Goal: Transaction & Acquisition: Subscribe to service/newsletter

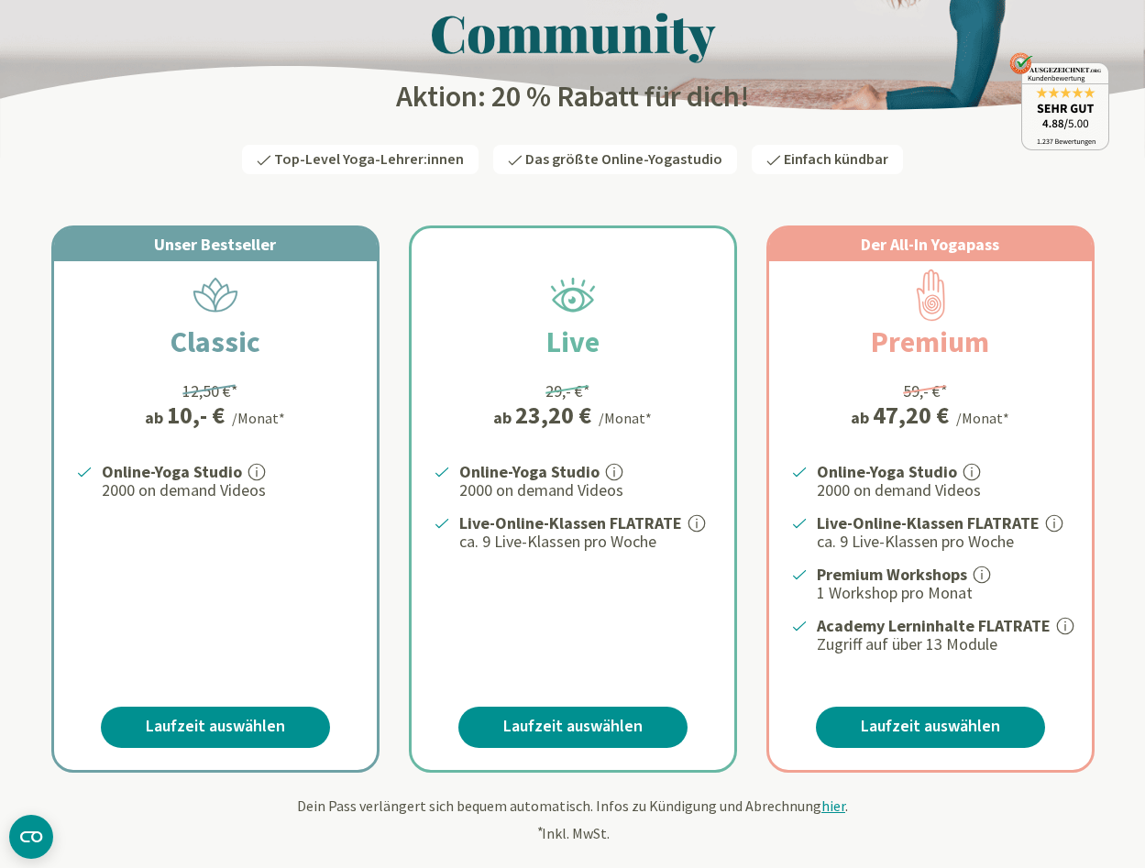
scroll to position [160, 0]
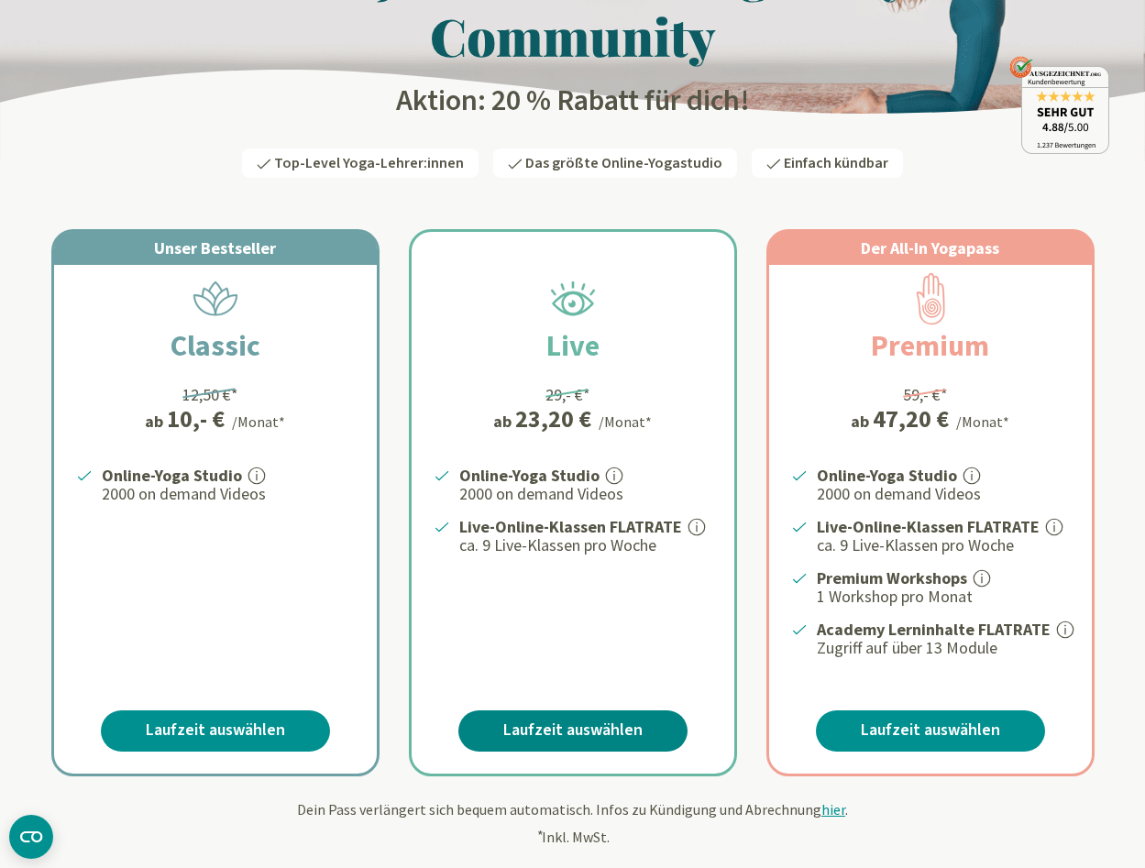
click at [570, 720] on link "Laufzeit auswählen" at bounding box center [572, 730] width 229 height 41
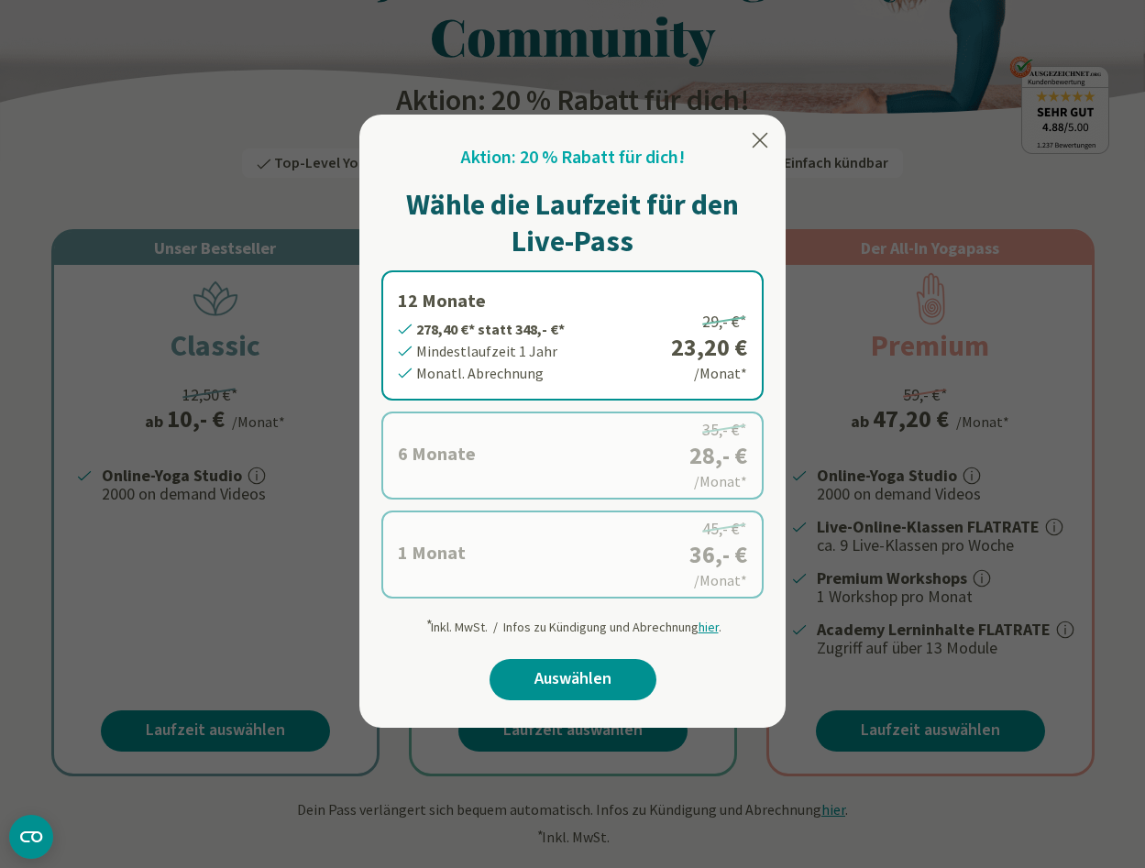
click at [235, 480] on div at bounding box center [572, 434] width 1145 height 868
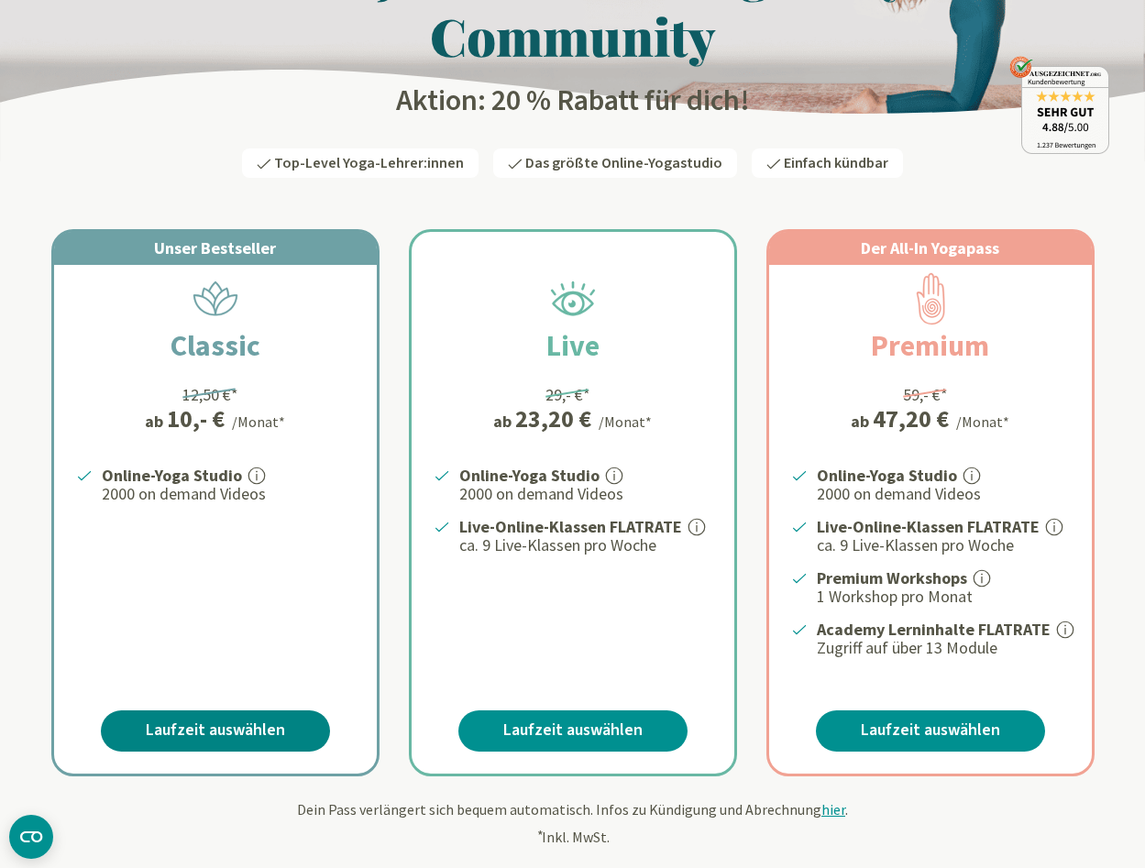
click at [246, 725] on link "Laufzeit auswählen" at bounding box center [215, 730] width 229 height 41
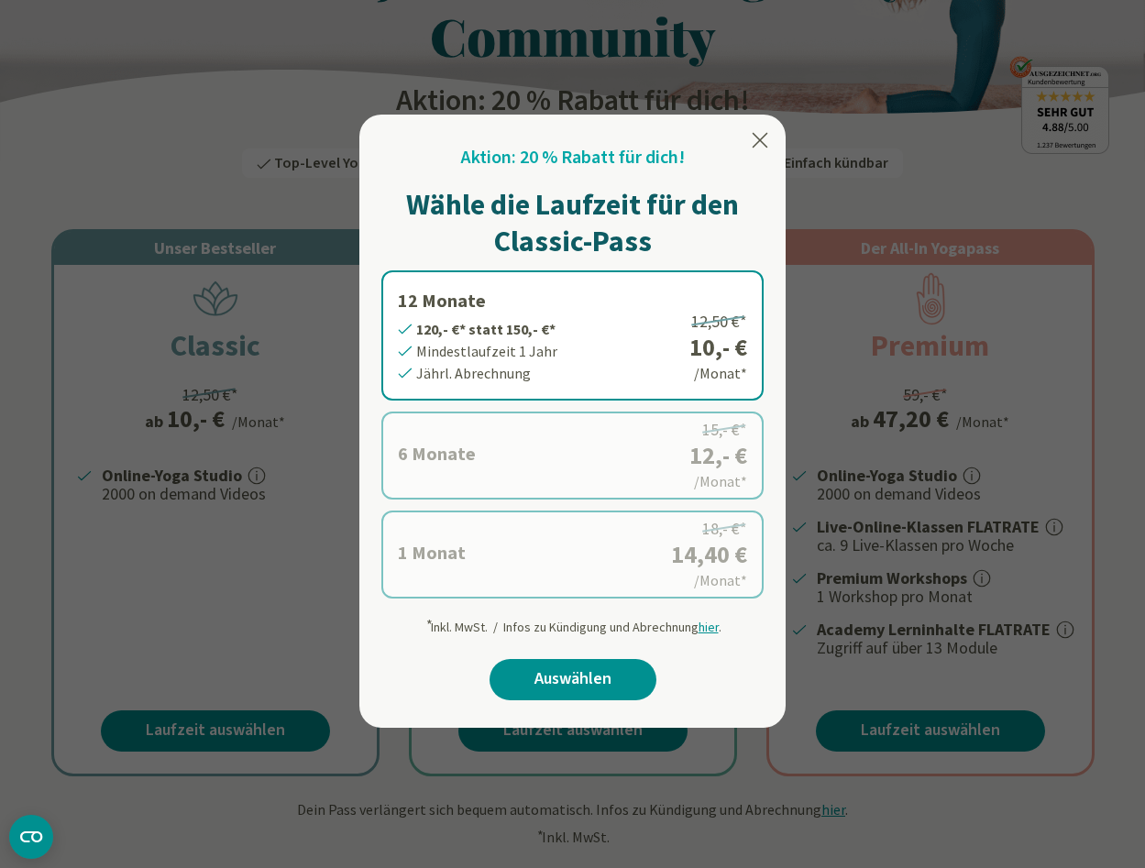
click at [273, 513] on div at bounding box center [572, 434] width 1145 height 868
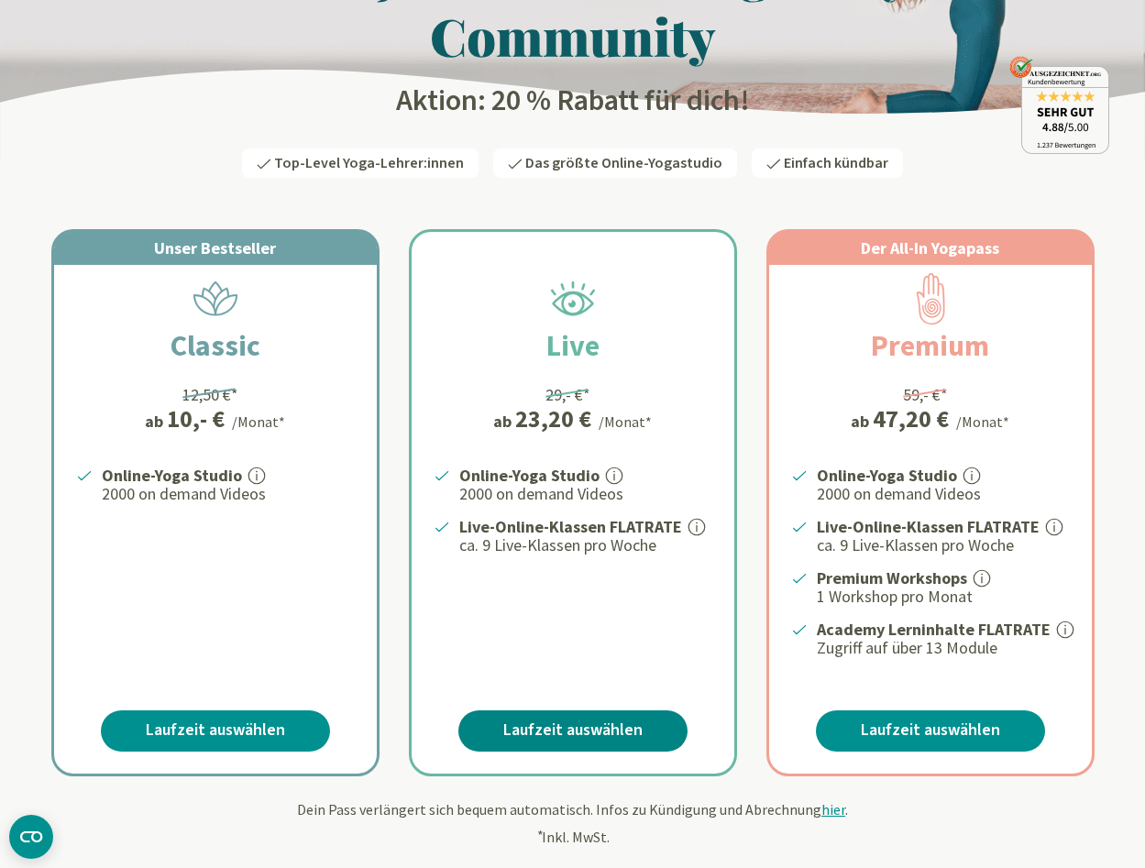
click at [623, 730] on link "Laufzeit auswählen" at bounding box center [572, 730] width 229 height 41
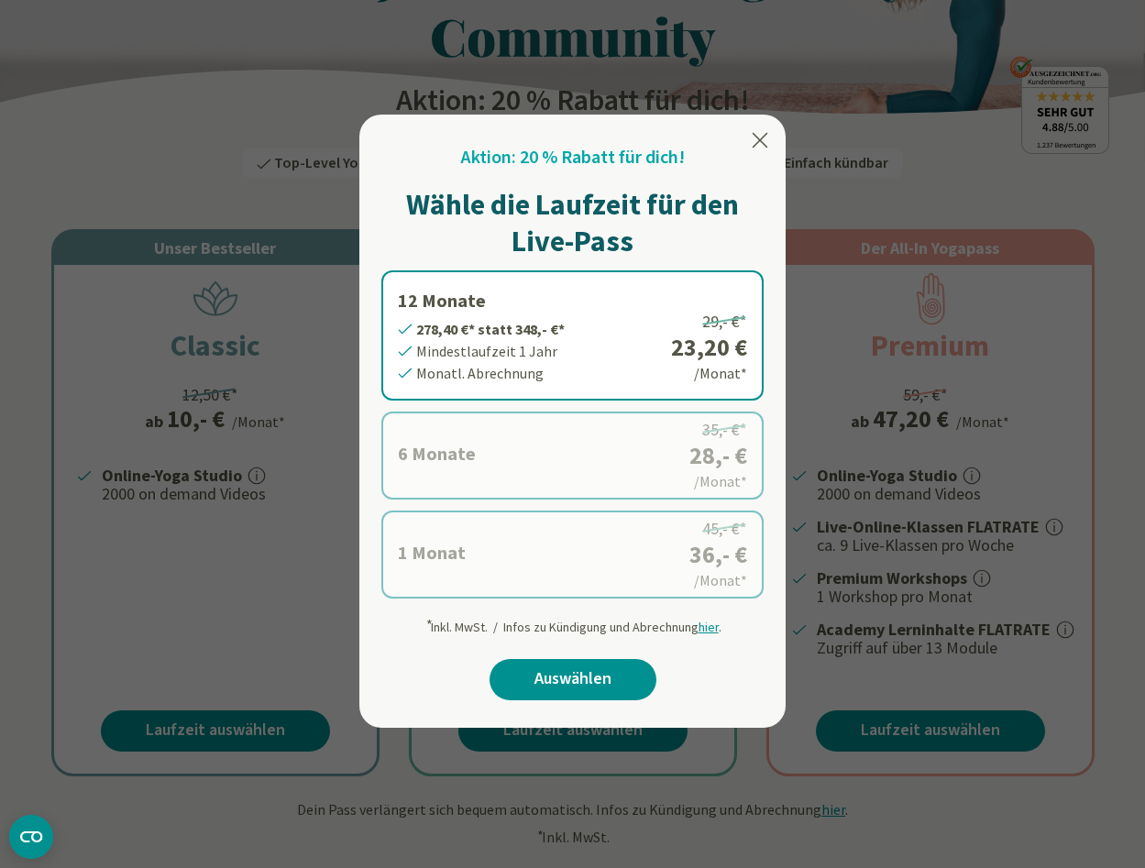
click at [199, 633] on div at bounding box center [572, 434] width 1145 height 868
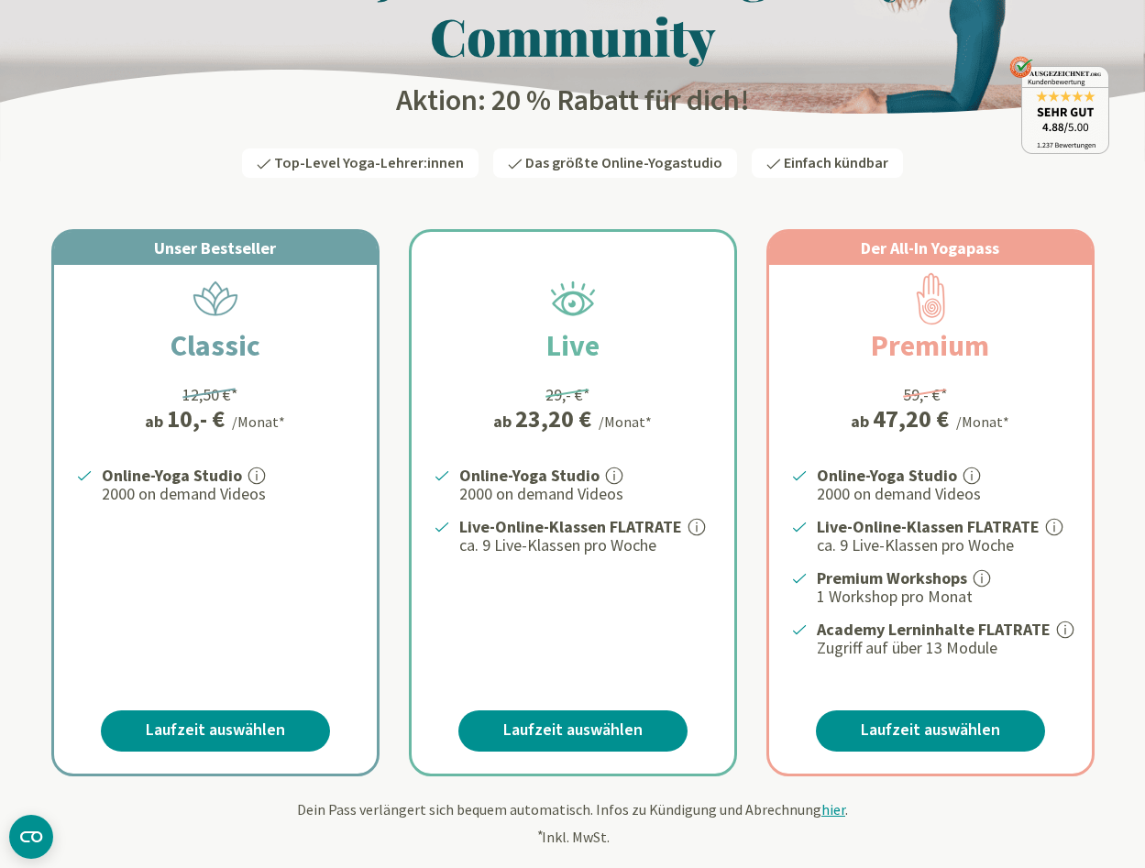
scroll to position [0, 0]
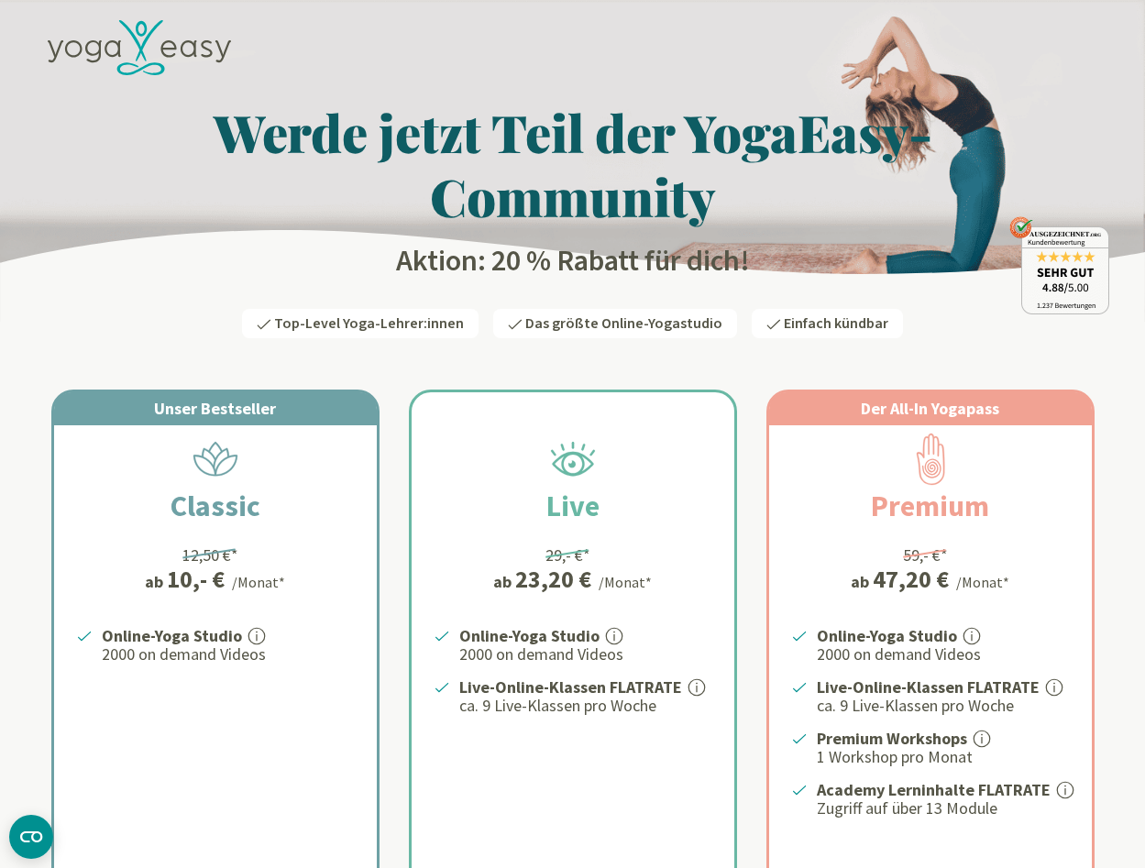
click at [596, 626] on p "Online-Yoga Studio" at bounding box center [585, 636] width 253 height 22
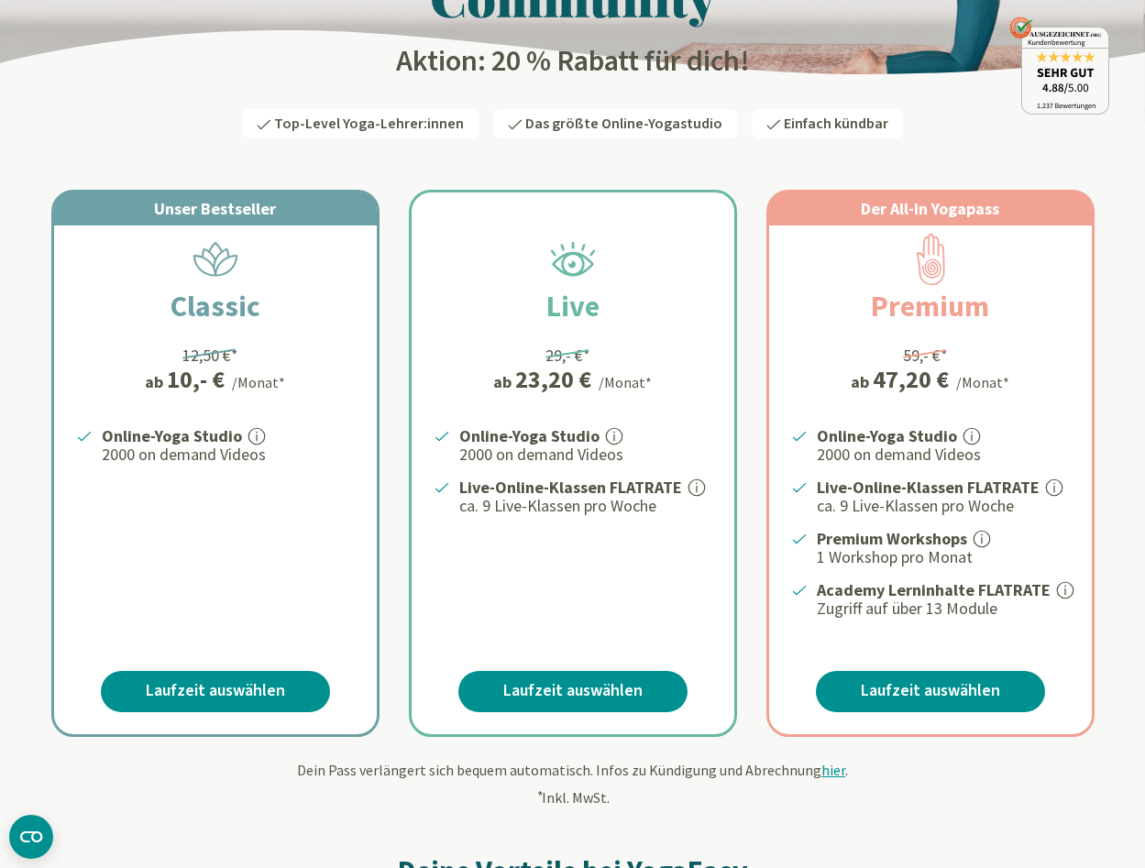
scroll to position [202, 0]
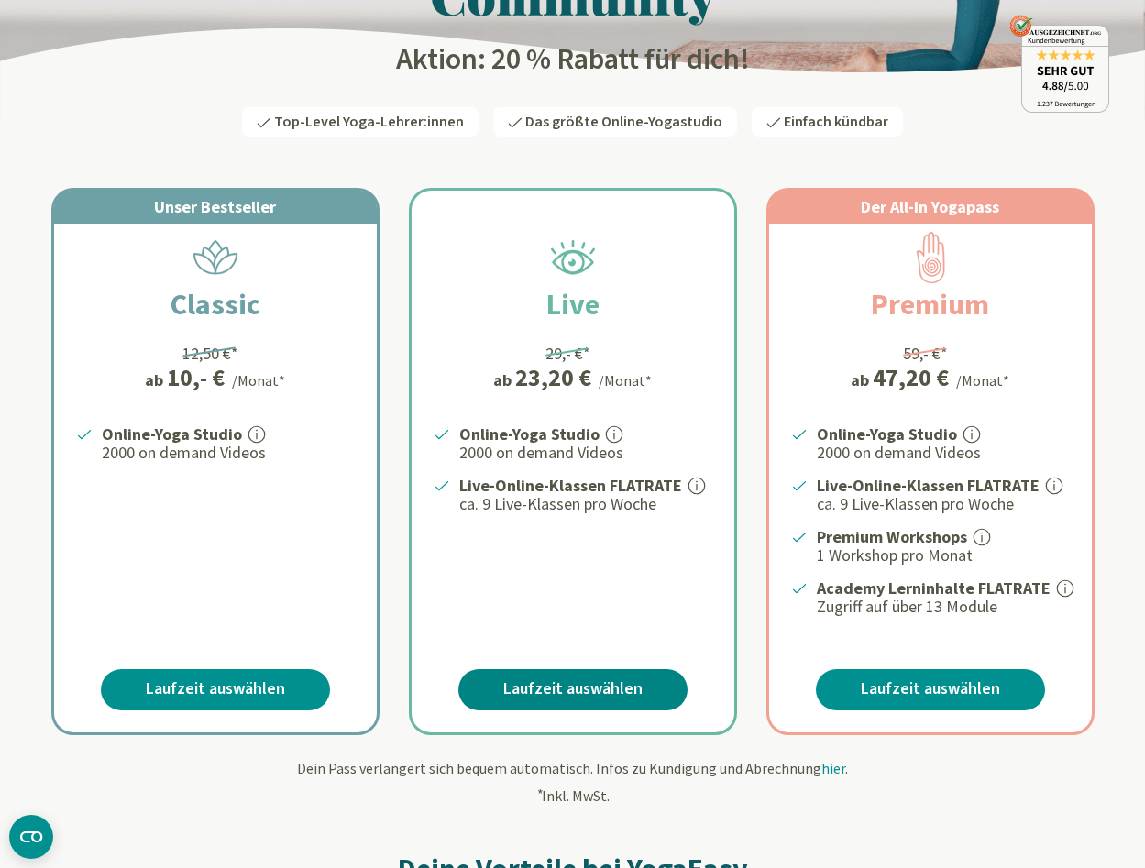
click at [603, 691] on link "Laufzeit auswählen" at bounding box center [572, 689] width 229 height 41
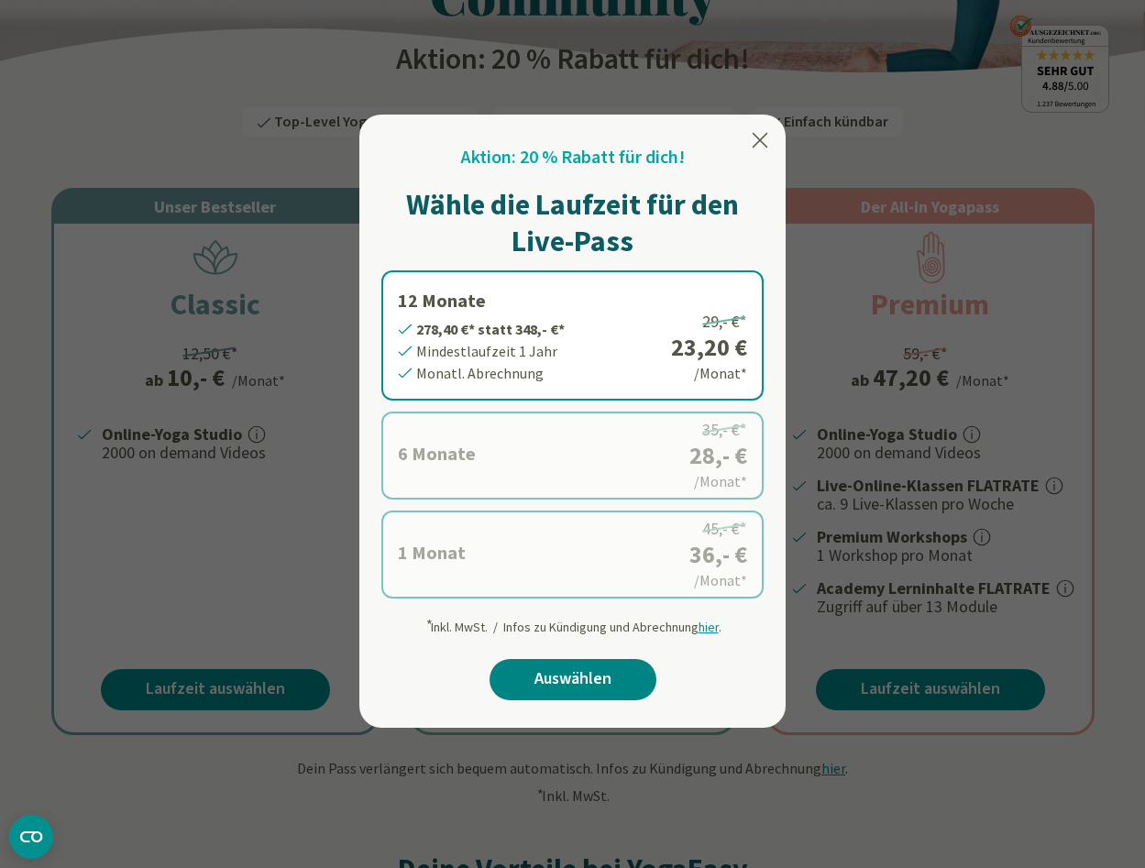
click at [570, 674] on link "Auswählen" at bounding box center [572, 679] width 167 height 41
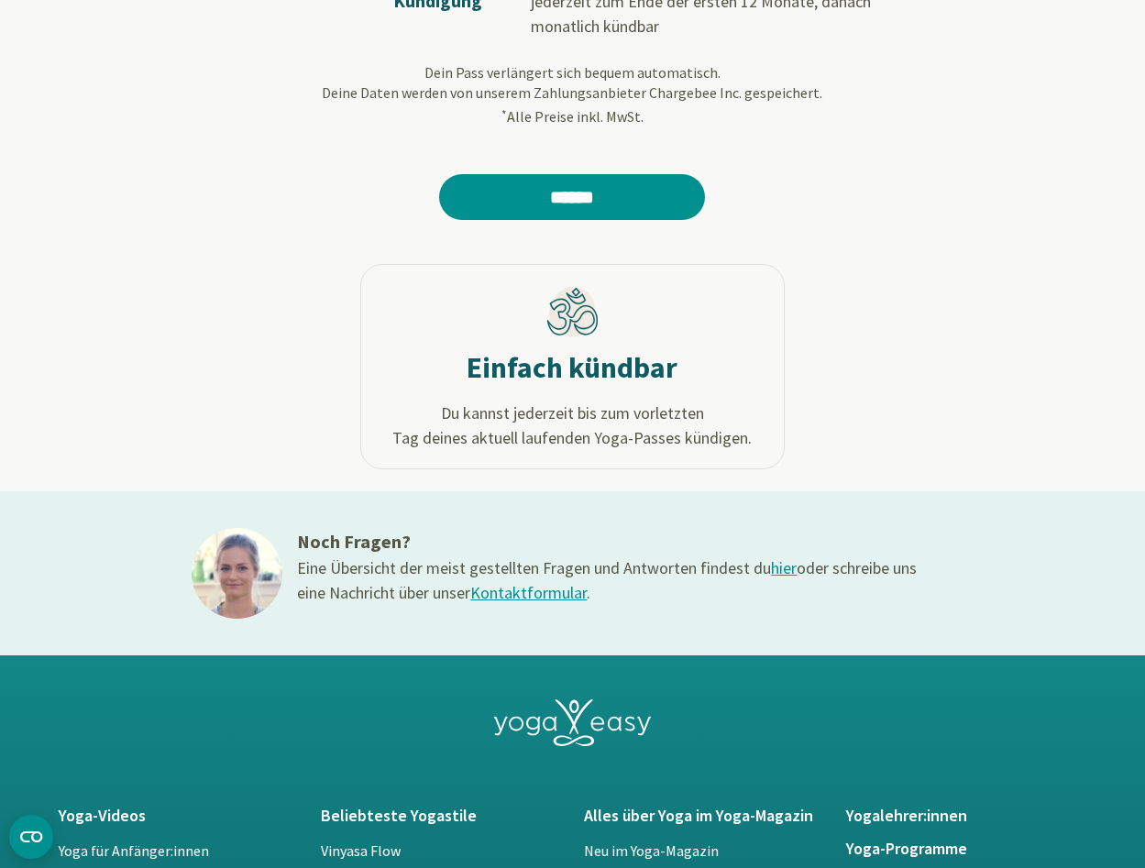
scroll to position [369, 0]
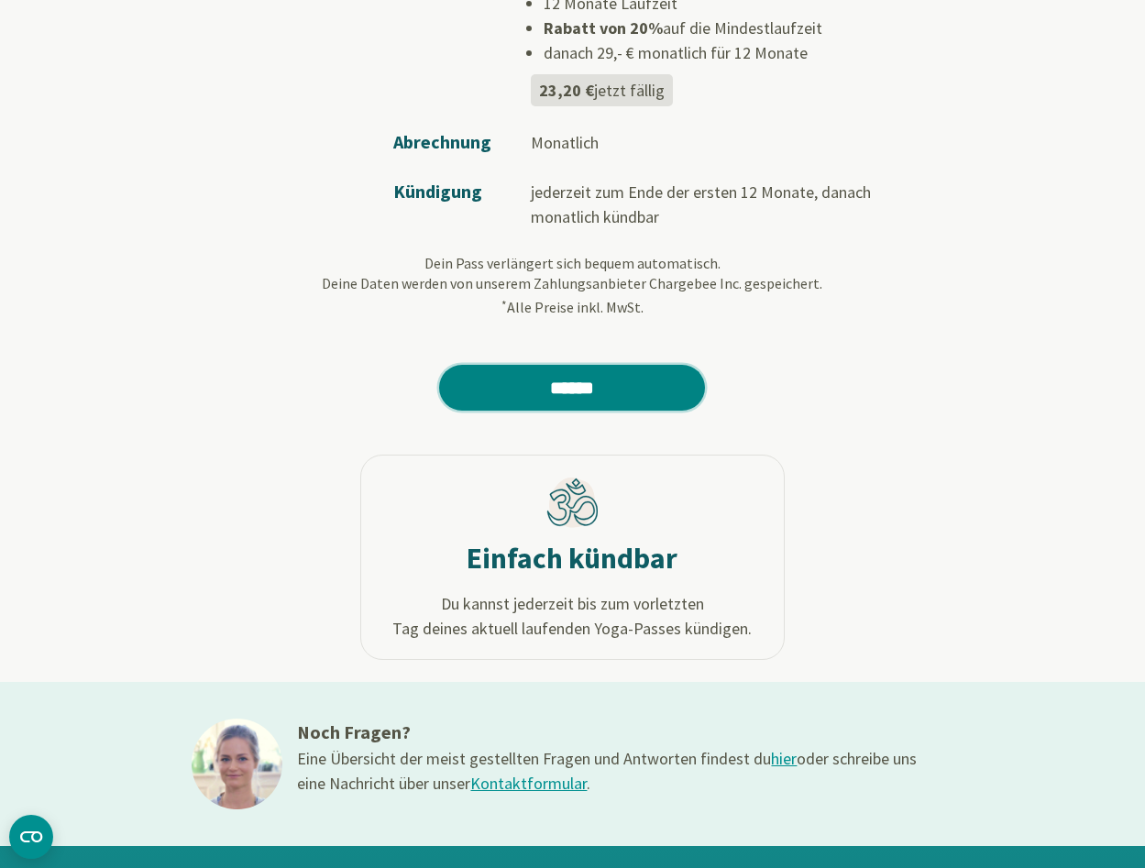
click at [613, 365] on input "******" at bounding box center [572, 388] width 266 height 46
